Goal: Information Seeking & Learning: Learn about a topic

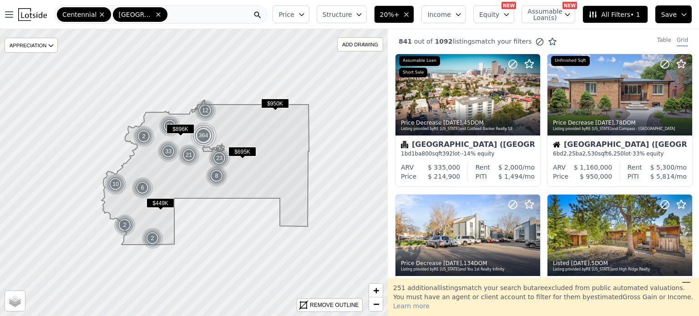
scroll to position [388, 0]
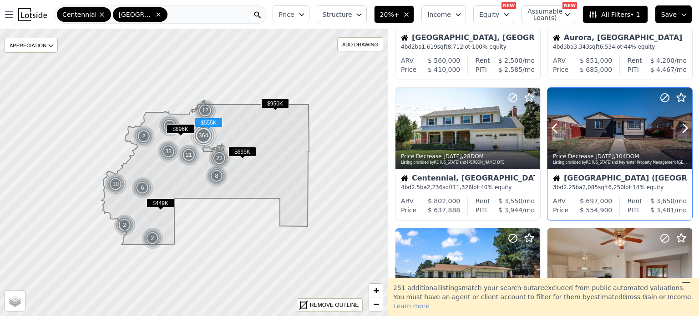
click at [656, 120] on div at bounding box center [663, 117] width 58 height 58
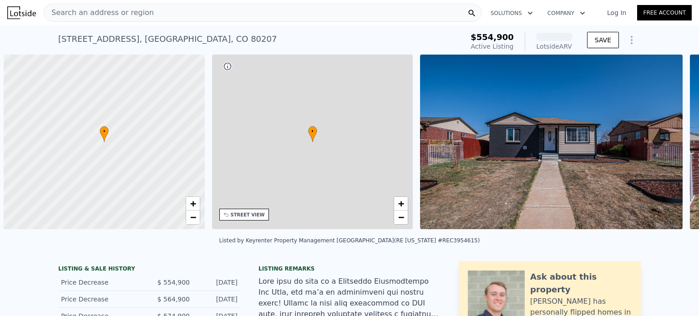
scroll to position [0, 4]
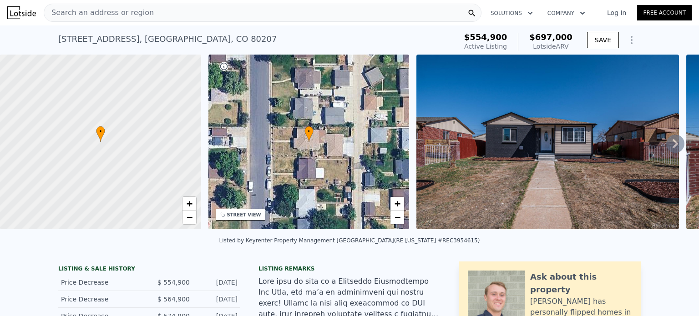
click at [195, 14] on div "Search an address or region" at bounding box center [263, 13] width 438 height 18
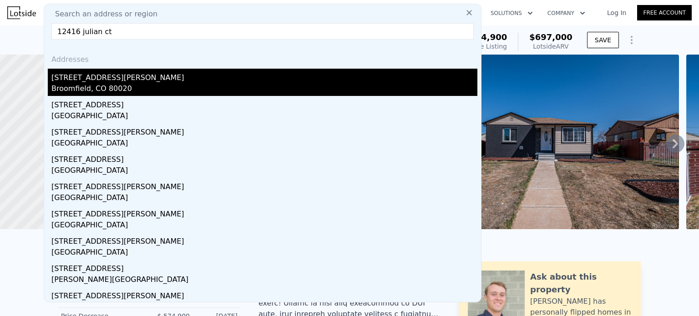
type input "12416 julian ct"
click at [100, 77] on div "[STREET_ADDRESS][PERSON_NAME]" at bounding box center [264, 76] width 426 height 15
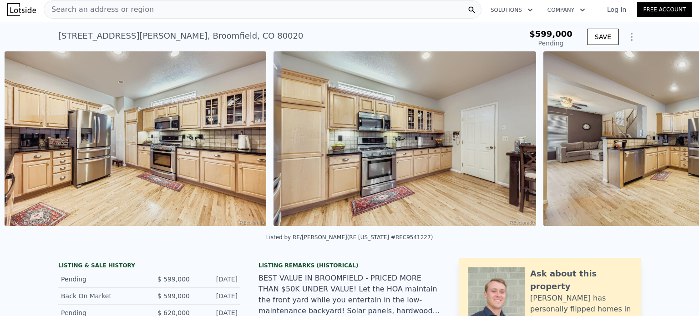
scroll to position [0, 1765]
